Goal: Transaction & Acquisition: Purchase product/service

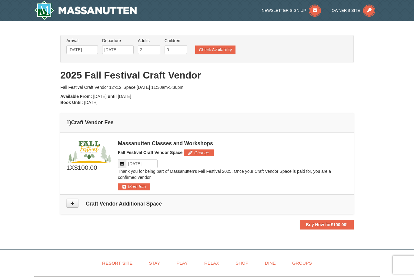
click at [136, 186] on button "More Info" at bounding box center [134, 186] width 32 height 7
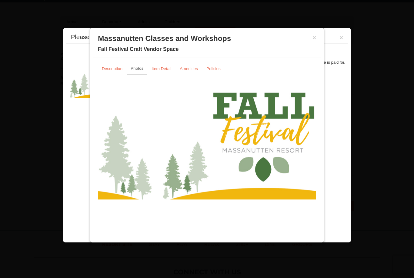
scroll to position [16, 0]
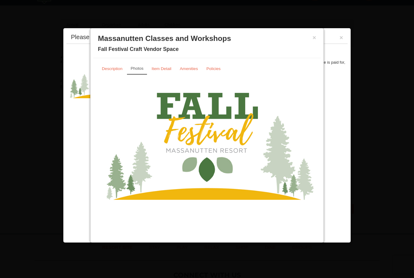
click at [113, 73] on link "Description" at bounding box center [112, 69] width 28 height 12
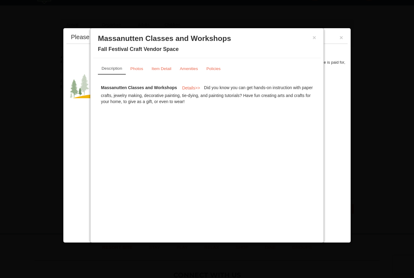
click at [314, 41] on button "×" at bounding box center [315, 38] width 4 height 6
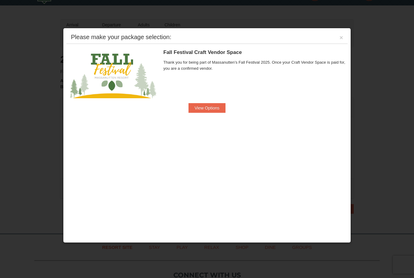
click at [213, 108] on button "View Options" at bounding box center [207, 108] width 37 height 10
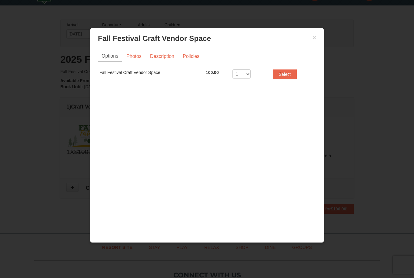
click at [286, 76] on button "Select" at bounding box center [285, 74] width 24 height 10
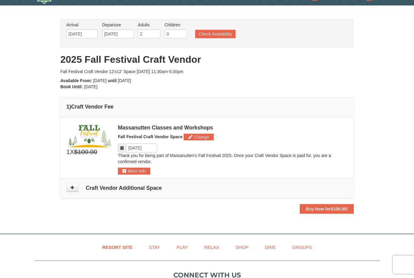
click at [326, 212] on button "Buy Now for $100.00 !" at bounding box center [327, 209] width 54 height 10
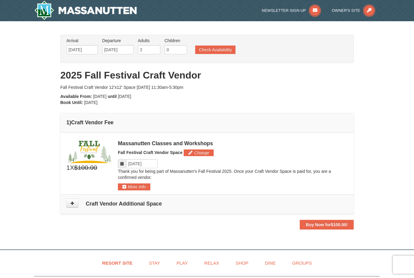
click at [316, 224] on strong "Buy Now for $100.00 !" at bounding box center [327, 224] width 42 height 5
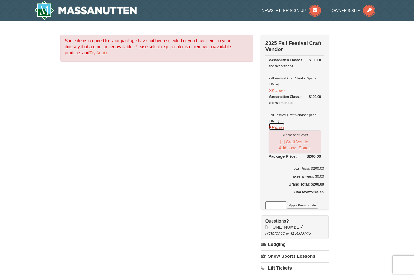
click at [269, 129] on button "Remove" at bounding box center [277, 127] width 16 height 8
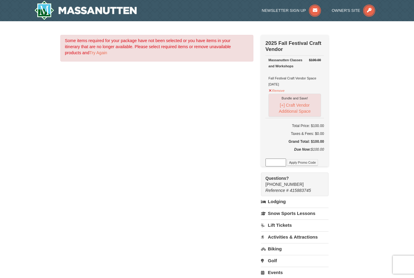
click at [277, 162] on input at bounding box center [276, 163] width 21 height 8
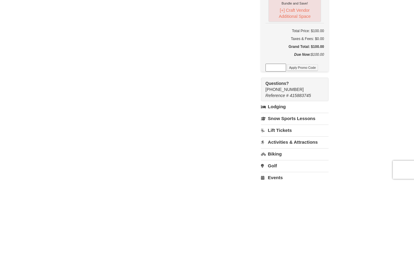
click at [373, 91] on div "× Some items required for your package have not been selected or you have items…" at bounding box center [207, 189] width 414 height 336
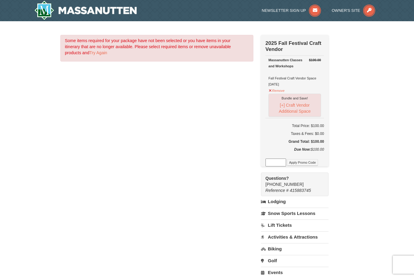
click at [317, 84] on div "Massanutten Classes and Workshops Fall Festival Craft Vendor Space 10/11/2025" at bounding box center [295, 72] width 52 height 30
click at [283, 66] on div "Massanutten Classes and Workshops" at bounding box center [295, 63] width 52 height 12
click at [360, 147] on div "× Some items required for your package have not been selected or you have items…" at bounding box center [207, 189] width 414 height 336
click at [269, 93] on button "Remove" at bounding box center [277, 90] width 16 height 8
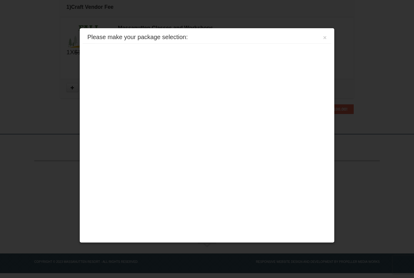
scroll to position [116, 0]
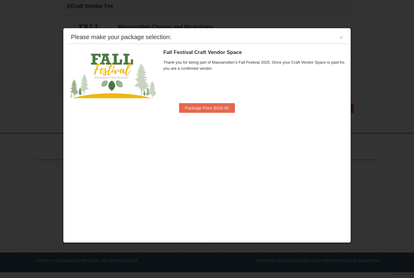
click at [211, 104] on button "Package Price $100.00" at bounding box center [207, 108] width 56 height 10
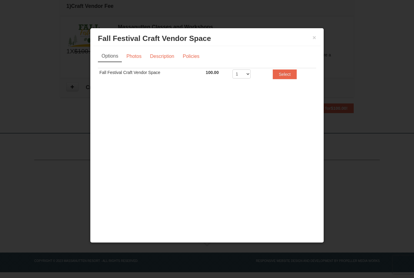
click at [289, 77] on button "Select" at bounding box center [285, 74] width 24 height 10
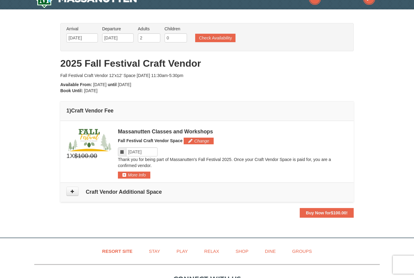
scroll to position [0, 0]
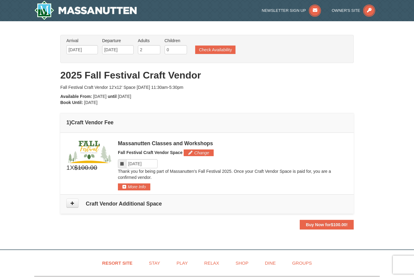
click at [321, 224] on strong "Buy Now for $100.00 !" at bounding box center [327, 224] width 42 height 5
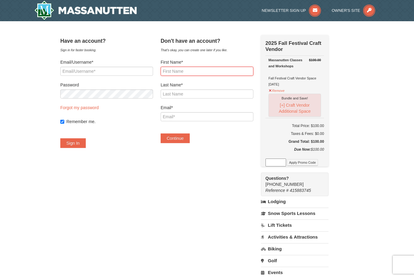
click at [203, 70] on input "First Name*" at bounding box center [207, 71] width 93 height 9
type input "Susan"
click at [212, 87] on label "Last Name*" at bounding box center [207, 85] width 93 height 6
click at [212, 89] on input "Last Name*" at bounding box center [207, 93] width 93 height 9
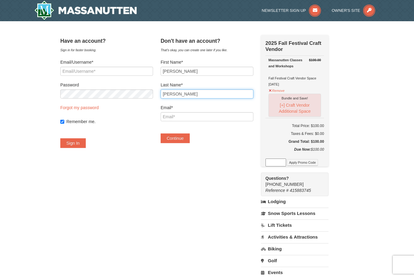
type input "Ryan"
click at [215, 119] on input "Email*" at bounding box center [207, 116] width 93 height 9
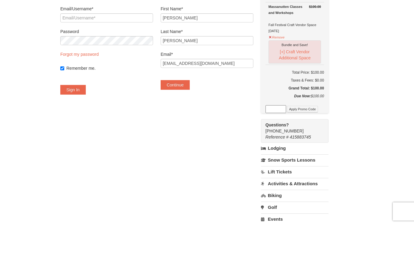
scroll to position [53, 0]
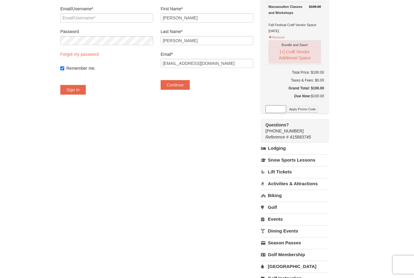
click at [184, 83] on button "Continue" at bounding box center [175, 85] width 29 height 10
click at [220, 66] on input "[EMAIL_ADDRESS][DOMAIN_NAME]" at bounding box center [207, 63] width 93 height 9
type input "sryanart@outlook.com"
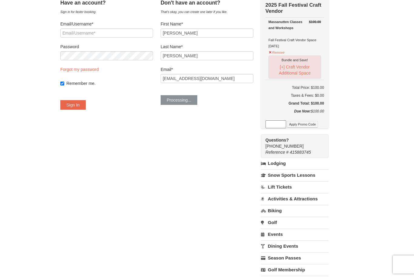
scroll to position [0, 0]
